Goal: Find contact information: Find contact information

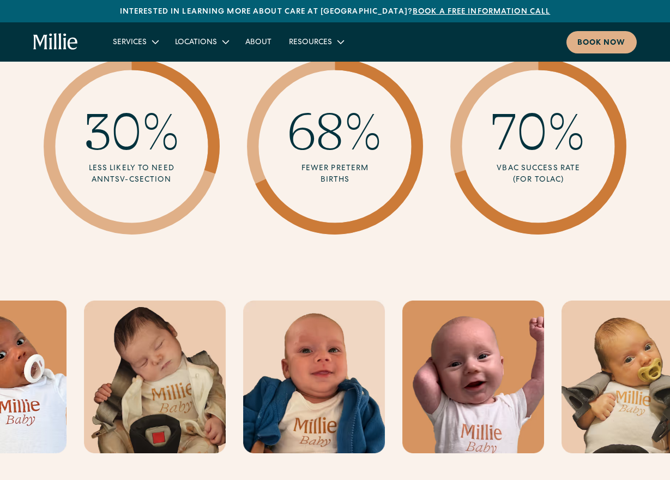
scroll to position [1812, 0]
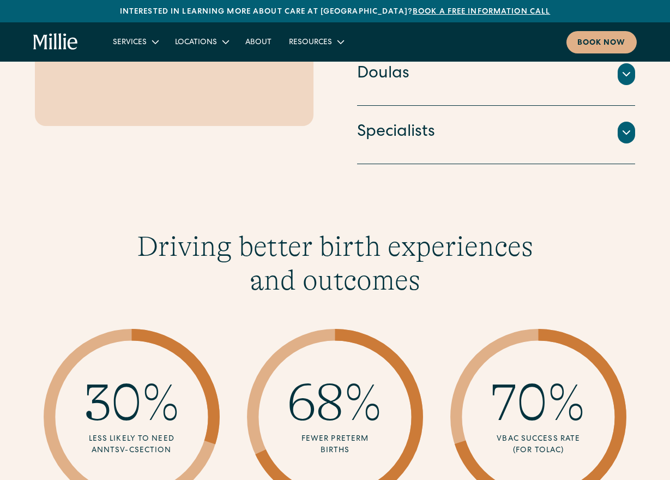
click at [206, 50] on div "Locations" at bounding box center [201, 42] width 70 height 18
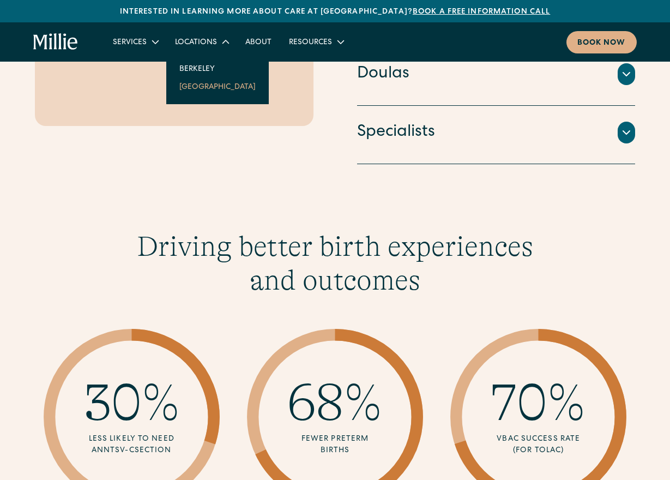
click at [197, 86] on link "[GEOGRAPHIC_DATA]" at bounding box center [218, 86] width 94 height 18
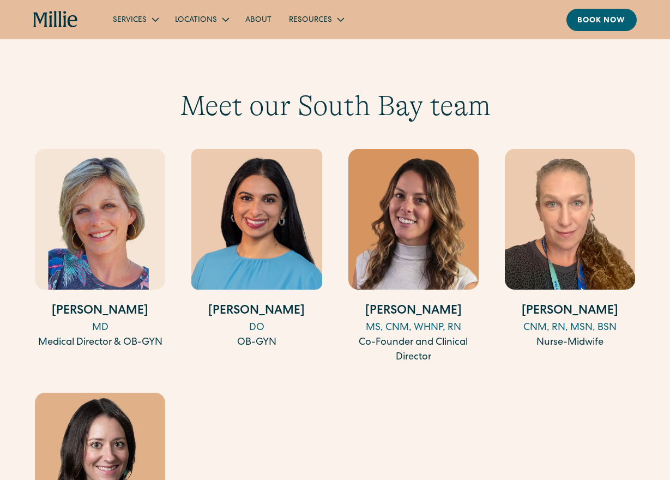
scroll to position [621, 0]
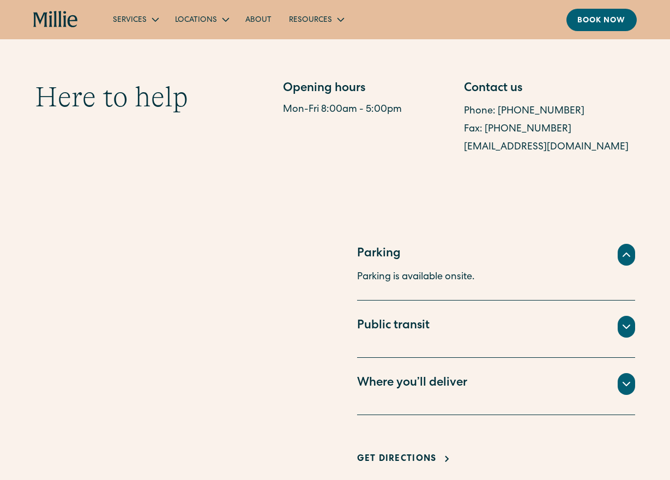
drag, startPoint x: 625, startPoint y: 147, endPoint x: 465, endPoint y: 147, distance: 159.8
click at [465, 147] on div "[EMAIL_ADDRESS][DOMAIN_NAME]" at bounding box center [549, 148] width 171 height 18
copy link "[EMAIL_ADDRESS][DOMAIN_NAME]"
